Goal: Task Accomplishment & Management: Use online tool/utility

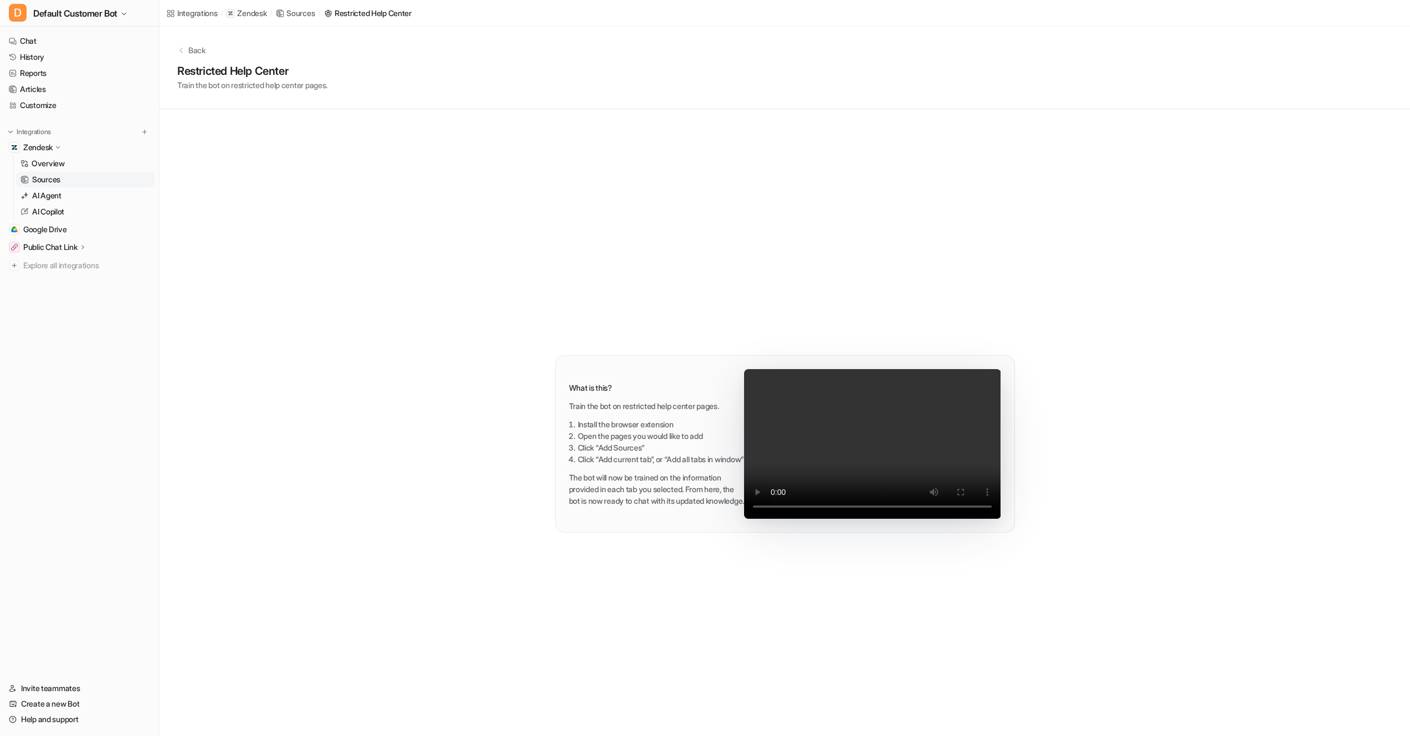
click at [194, 50] on p "Back" at bounding box center [196, 50] width 17 height 12
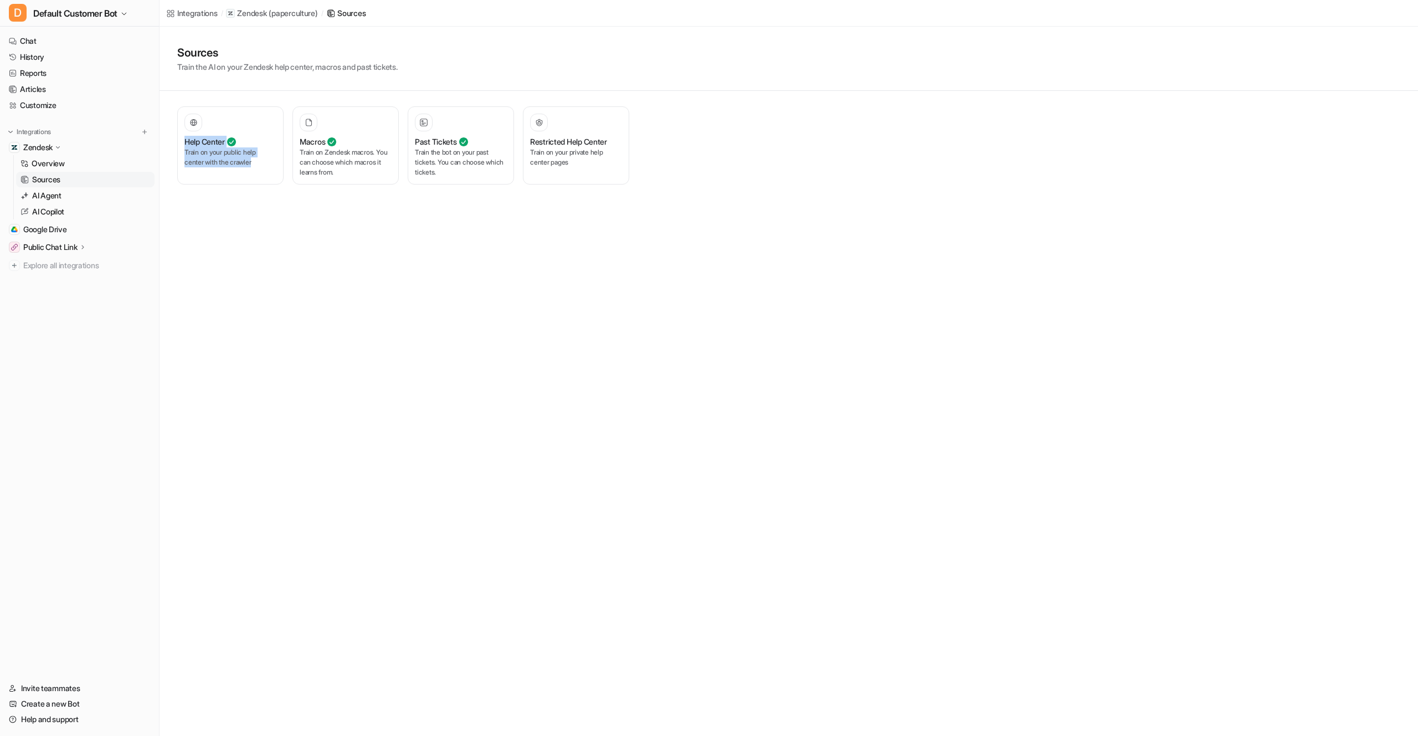
drag, startPoint x: 270, startPoint y: 199, endPoint x: 173, endPoint y: 135, distance: 116.8
click at [173, 135] on div "Help Center Train on your public help center with the crawler Macros Train on Z…" at bounding box center [404, 145] width 488 height 109
click at [813, 242] on div "Integrations / Zendesk ( paperculture ) / Sources Sources Train the AI on your …" at bounding box center [709, 368] width 1418 height 736
